Goal: Task Accomplishment & Management: Complete application form

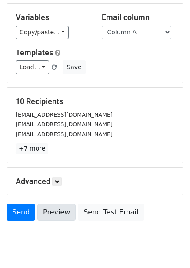
scroll to position [70, 0]
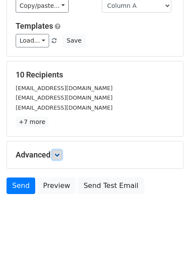
click at [60, 155] on icon at bounding box center [56, 154] width 5 height 5
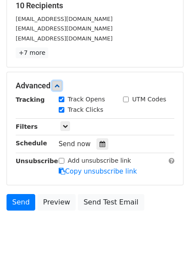
scroll to position [151, 0]
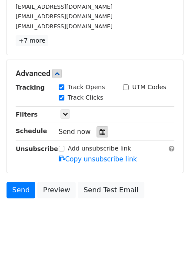
click at [100, 129] on icon at bounding box center [103, 132] width 6 height 6
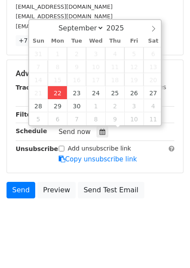
type input "2025-09-22 12:00"
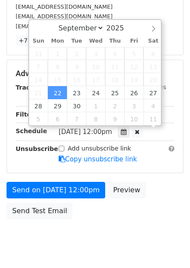
scroll to position [0, 0]
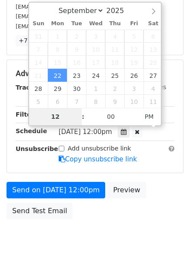
type input "4"
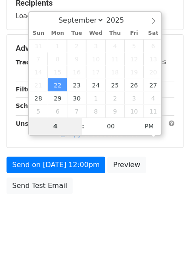
scroll to position [141, 0]
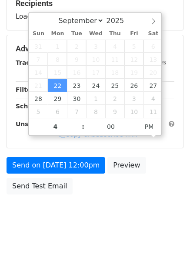
type input "2025-09-22 16:00"
drag, startPoint x: 169, startPoint y: 186, endPoint x: 166, endPoint y: 193, distance: 8.2
click at [169, 186] on form "Variables Copy/paste... {{Column A}} {{Column B}} {{Column C}} {{Column D}} {{C…" at bounding box center [95, 52] width 177 height 293
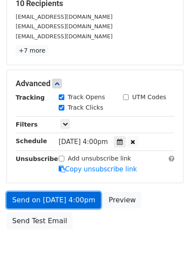
click at [73, 193] on link "Send on Sep 22 at 4:00pm" at bounding box center [54, 200] width 94 height 17
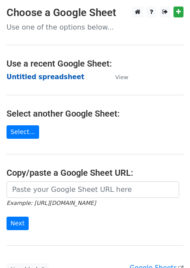
click at [53, 80] on strong "Untitled spreadsheet" at bounding box center [46, 77] width 78 height 8
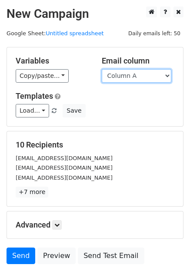
click at [143, 72] on select "Column A Column B Column C Column D Column E Column F" at bounding box center [137, 75] width 70 height 13
select select "Column B"
click at [102, 69] on select "Column A Column B Column C Column D Column E Column F" at bounding box center [137, 75] width 70 height 13
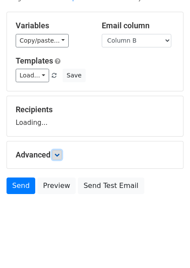
click at [59, 156] on icon at bounding box center [56, 154] width 5 height 5
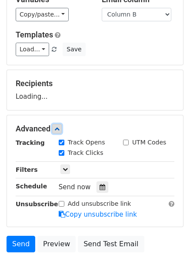
scroll to position [98, 0]
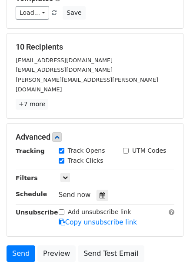
click at [98, 156] on label "Track Clicks" at bounding box center [86, 160] width 36 height 9
click at [64, 158] on input "Track Clicks" at bounding box center [62, 161] width 6 height 6
click at [91, 156] on label "Track Clicks" at bounding box center [86, 160] width 36 height 9
click at [64, 158] on input "Track Clicks" at bounding box center [62, 161] width 6 height 6
checkbox input "true"
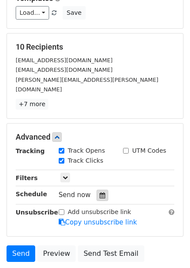
click at [100, 192] on icon at bounding box center [103, 195] width 6 height 6
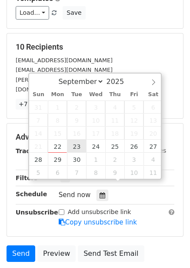
type input "2025-09-23 12:00"
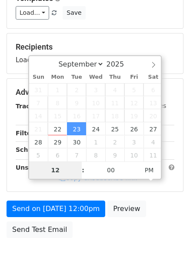
type input "5"
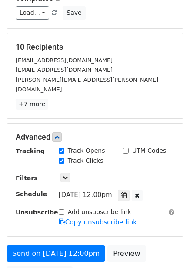
type input "2025-09-23 17:00"
click at [148, 211] on div "Add unsubscribe link Copy unsubscribe link" at bounding box center [116, 217] width 129 height 20
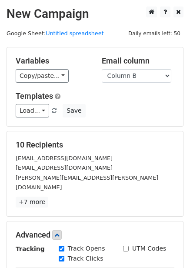
scroll to position [176, 0]
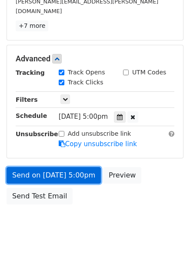
click at [88, 167] on link "Send on Sep 23 at 5:00pm" at bounding box center [54, 175] width 94 height 17
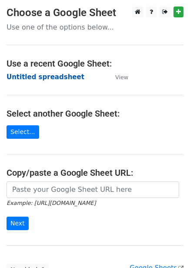
click at [68, 80] on strong "Untitled spreadsheet" at bounding box center [46, 77] width 78 height 8
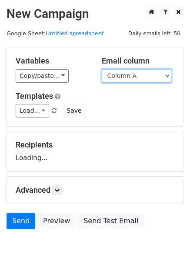
click at [143, 73] on select "Column A Column B Column C Column D Column E Column F" at bounding box center [137, 75] width 70 height 13
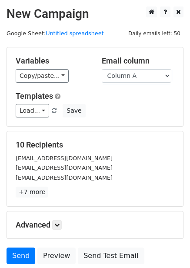
click at [139, 113] on div "Load... No templates saved Save" at bounding box center [95, 110] width 172 height 13
drag, startPoint x: 134, startPoint y: 76, endPoint x: 134, endPoint y: 81, distance: 5.2
click at [134, 76] on select "Column A Column B Column C Column D Column E Column F" at bounding box center [137, 75] width 70 height 13
select select "Column C"
click at [102, 69] on select "Column A Column B Column C Column D Column E Column F" at bounding box center [137, 75] width 70 height 13
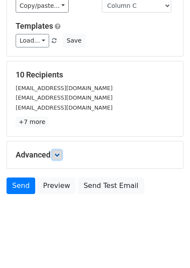
click at [60, 155] on icon at bounding box center [56, 154] width 5 height 5
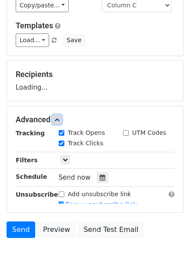
scroll to position [96, 0]
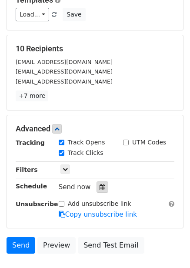
click at [100, 188] on icon at bounding box center [103, 187] width 6 height 6
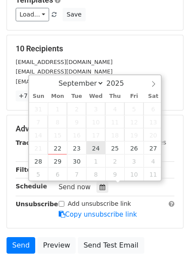
type input "2025-09-24 12:00"
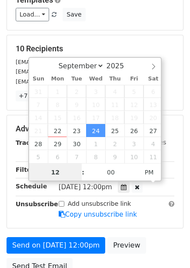
scroll to position [0, 0]
type input "6"
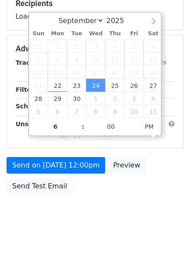
type input "2025-09-24 18:00"
click at [167, 185] on form "Variables Copy/paste... {{Column A}} {{Column B}} {{Column C}} {{Column D}} {{C…" at bounding box center [95, 52] width 177 height 293
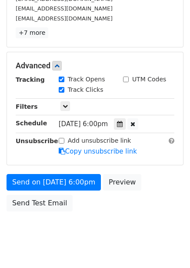
scroll to position [141, 0]
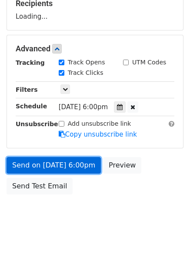
click at [81, 170] on link "Send on Sep 24 at 6:00pm" at bounding box center [54, 165] width 94 height 17
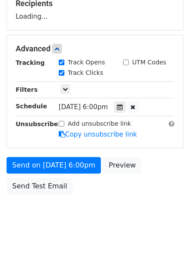
scroll to position [176, 0]
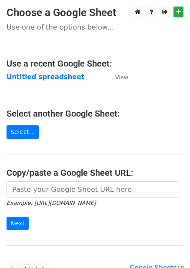
click at [57, 78] on strong "Untitled spreadsheet" at bounding box center [46, 77] width 78 height 8
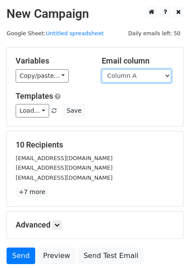
click at [151, 73] on select "Column A Column B Column C Column D Column E Column F" at bounding box center [137, 75] width 70 height 13
select select "Column D"
click at [102, 69] on select "Column A Column B Column C Column D Column E Column F" at bounding box center [137, 75] width 70 height 13
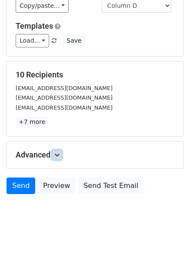
click at [62, 156] on link at bounding box center [57, 155] width 10 height 10
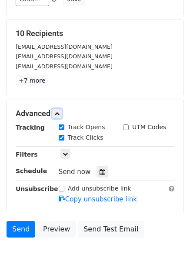
scroll to position [148, 0]
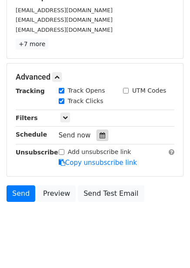
click at [97, 139] on div at bounding box center [103, 135] width 12 height 11
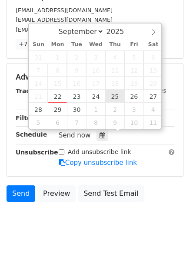
type input "2025-09-25 12:00"
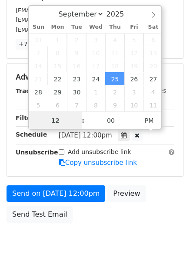
scroll to position [0, 0]
type input "7"
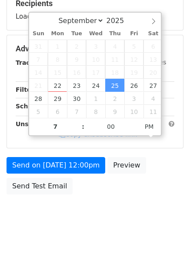
type input "2025-09-25 19:00"
click at [128, 201] on body "New Campaign Daily emails left: 50 Google Sheet: Untitled spreadsheet Variables…" at bounding box center [95, 49] width 190 height 368
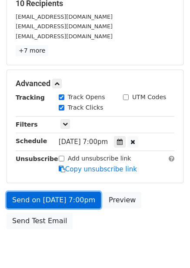
click at [84, 201] on link "Send on Sep 25 at 7:00pm" at bounding box center [54, 200] width 94 height 17
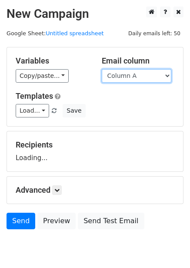
drag, startPoint x: 127, startPoint y: 74, endPoint x: 127, endPoint y: 81, distance: 7.4
click at [127, 74] on select "Column A Column B Column C Column D Column E Column F" at bounding box center [137, 75] width 70 height 13
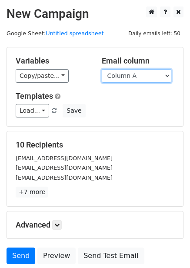
click at [128, 80] on select "Column A Column B Column C Column D Column E Column F" at bounding box center [137, 75] width 70 height 13
select select "Column E"
click at [102, 69] on select "Column A Column B Column C Column D Column E Column F" at bounding box center [137, 75] width 70 height 13
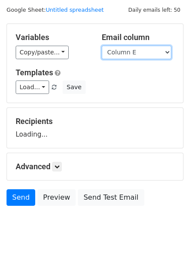
scroll to position [35, 0]
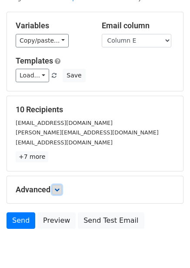
click at [60, 189] on icon at bounding box center [56, 189] width 5 height 5
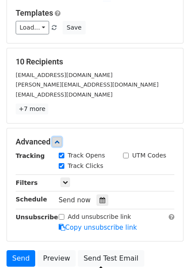
scroll to position [152, 0]
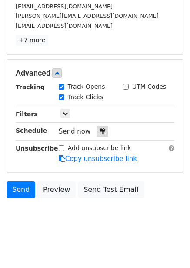
click at [100, 133] on icon at bounding box center [103, 131] width 6 height 6
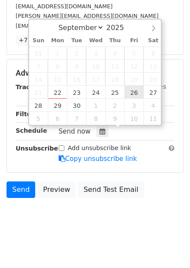
type input "2025-09-26 12:00"
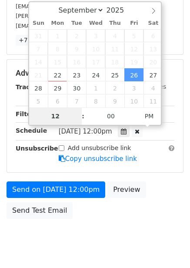
type input "8"
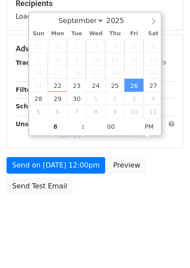
type input "2025-09-26 20:00"
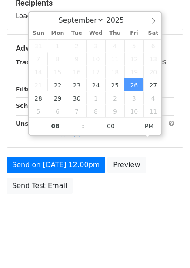
click at [130, 198] on div "Send on Sep 26 at 12:00pm Preview Send Test Email" at bounding box center [95, 178] width 190 height 42
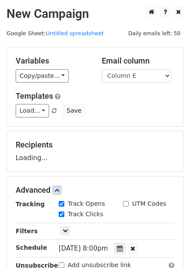
scroll to position [141, 0]
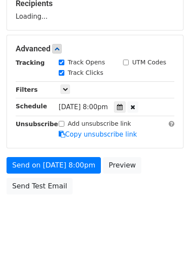
drag, startPoint x: 87, startPoint y: 168, endPoint x: 82, endPoint y: 173, distance: 7.4
click at [87, 138] on link "Copy unsubscribe link" at bounding box center [98, 134] width 78 height 8
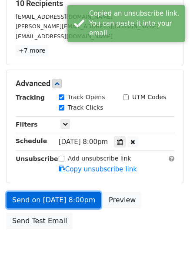
click at [80, 199] on link "Send on Sep 26 at 8:00pm" at bounding box center [54, 200] width 94 height 17
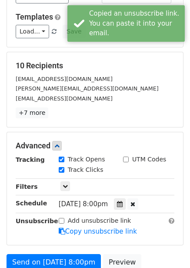
scroll to position [0, 0]
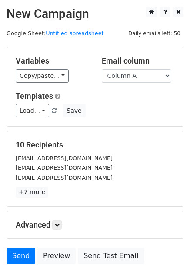
click at [127, 147] on h5 "10 Recipients" at bounding box center [95, 145] width 159 height 10
click at [141, 77] on select "Column A Column B Column C Column D Column E Column F" at bounding box center [137, 75] width 70 height 13
select select "Column F"
click at [102, 69] on select "Column A Column B Column C Column D Column E Column F" at bounding box center [137, 75] width 70 height 13
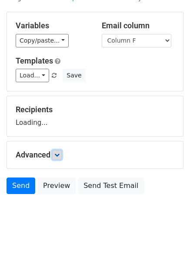
click at [60, 157] on icon at bounding box center [56, 154] width 5 height 5
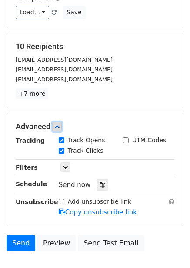
scroll to position [145, 0]
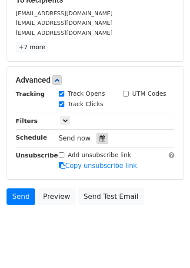
click at [100, 139] on icon at bounding box center [103, 138] width 6 height 6
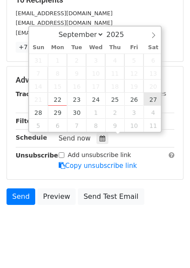
type input "[DATE] 12:00"
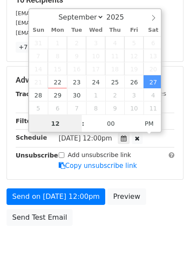
scroll to position [0, 0]
type input "9"
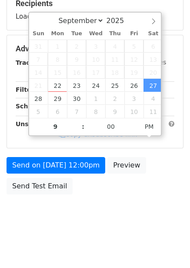
type input "[DATE] 21:00"
click at [147, 199] on div "Send on [DATE] 12:00pm Preview Send Test Email" at bounding box center [95, 178] width 190 height 42
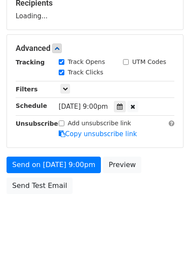
scroll to position [141, 0]
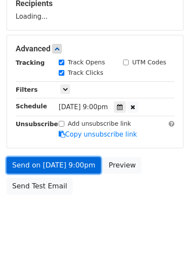
click at [72, 160] on link "Send on [DATE] 9:00pm" at bounding box center [54, 165] width 94 height 17
